Goal: Navigation & Orientation: Find specific page/section

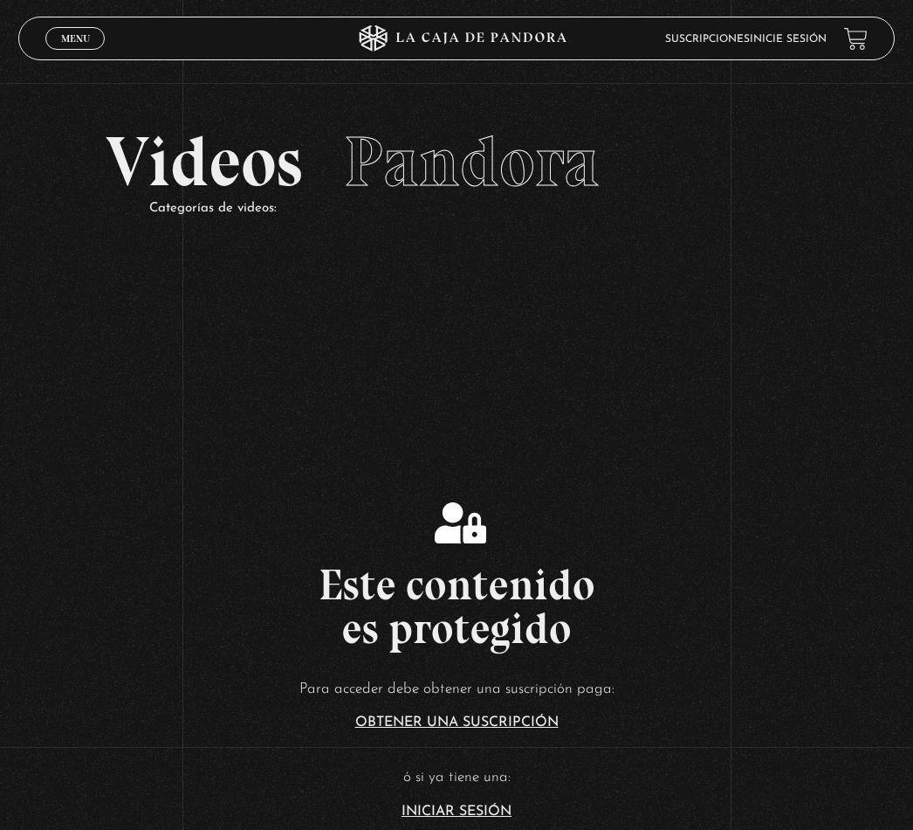
click at [81, 28] on link "Menu Cerrar" at bounding box center [74, 38] width 59 height 23
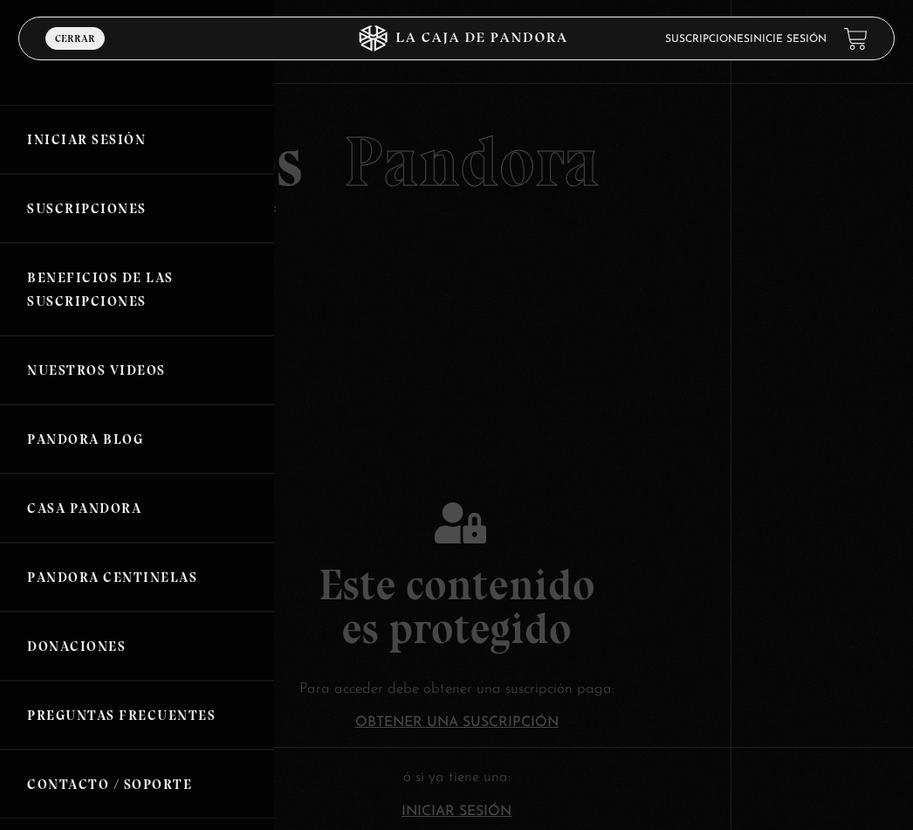
click at [106, 131] on link "Iniciar Sesión" at bounding box center [137, 139] width 274 height 69
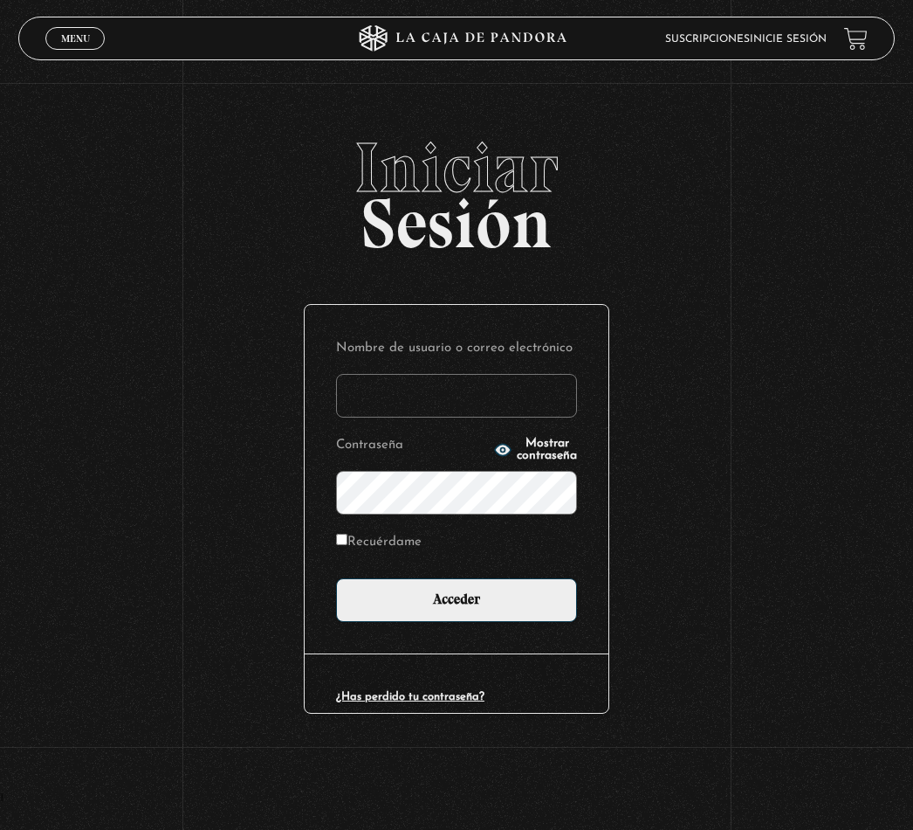
type input "[EMAIL_ADDRESS][DOMAIN_NAME]"
click at [457, 604] on input "Acceder" at bounding box center [456, 600] width 241 height 44
